Goal: Task Accomplishment & Management: Complete application form

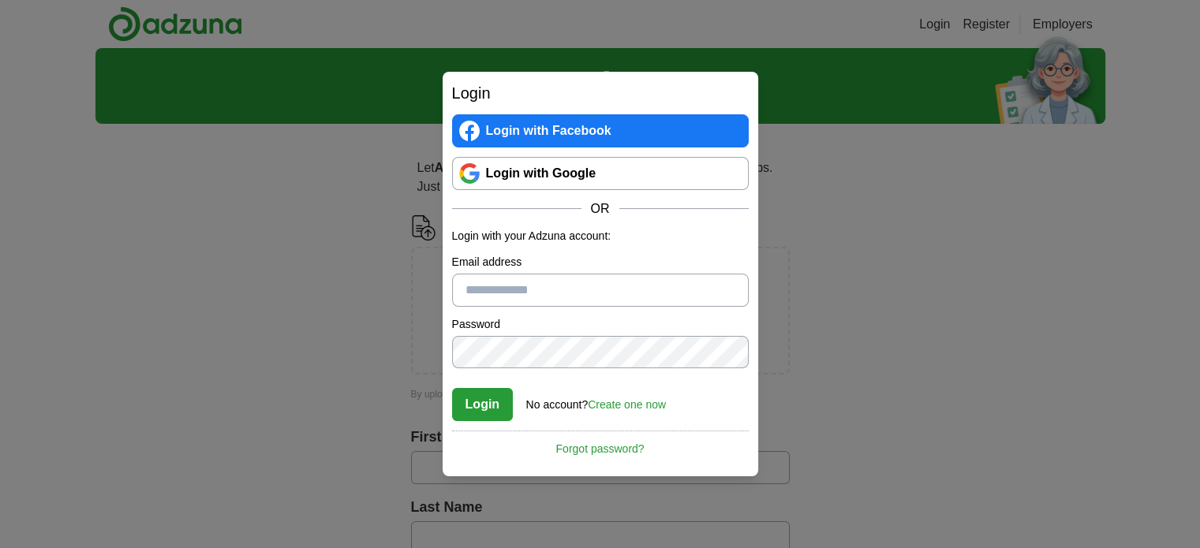
click at [488, 290] on input "Email address" at bounding box center [600, 290] width 297 height 33
type input "**********"
click at [570, 173] on link "Login with Google" at bounding box center [600, 173] width 297 height 33
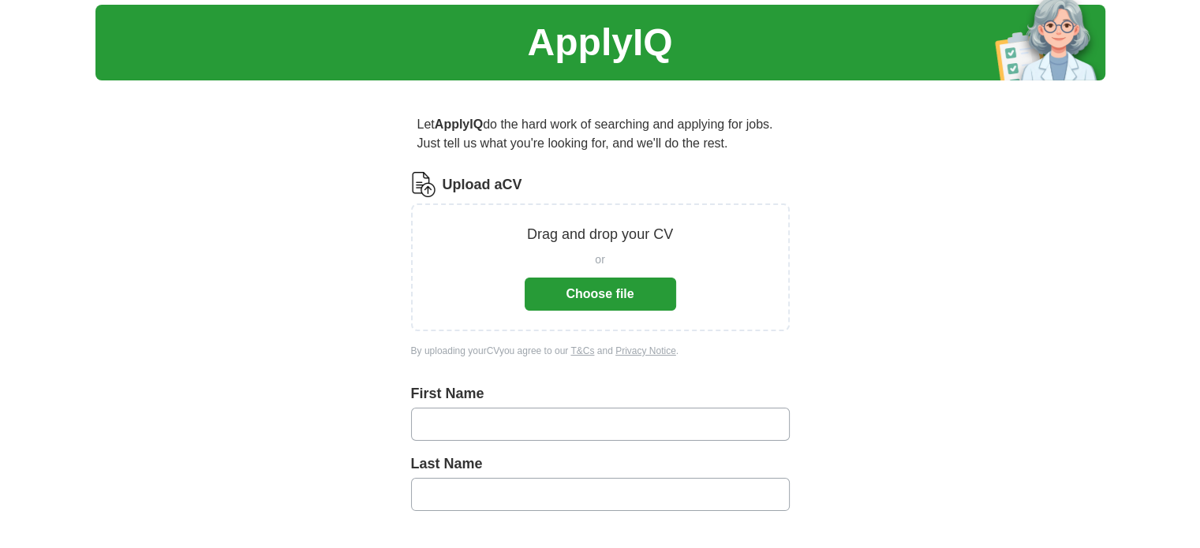
scroll to position [28, 0]
